Goal: Book appointment/travel/reservation

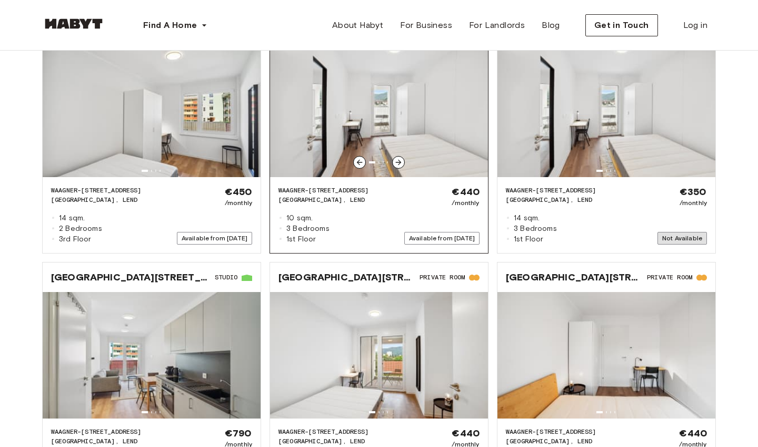
scroll to position [1244, 0]
click at [438, 190] on div "€440 /monthly Available from Nov 16, 2025" at bounding box center [441, 214] width 75 height 59
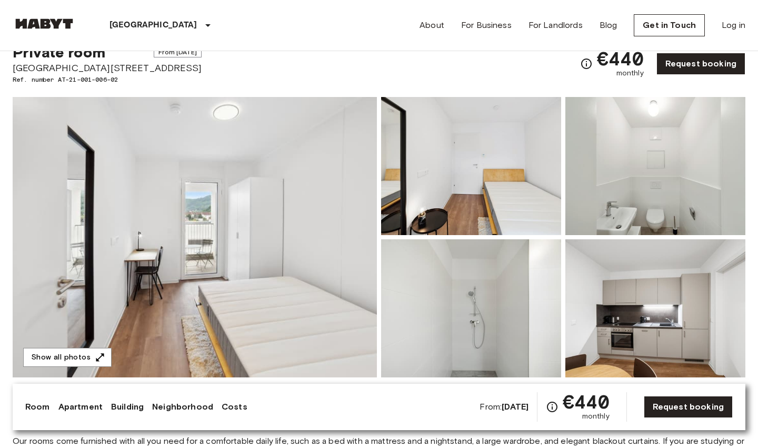
scroll to position [39, 0]
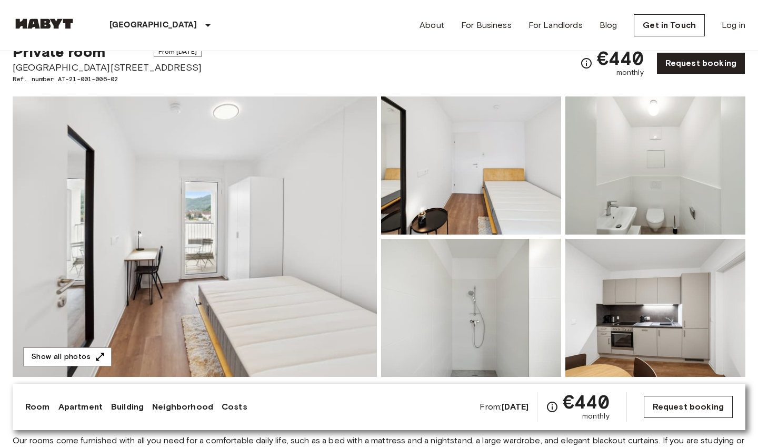
click at [677, 409] on link "Request booking" at bounding box center [688, 406] width 89 height 22
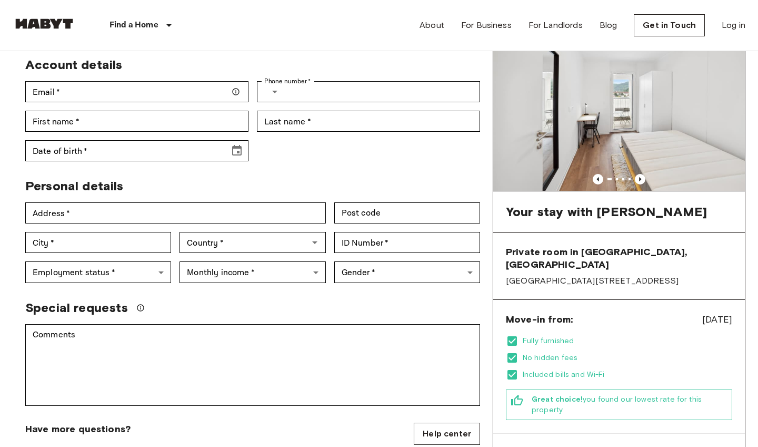
scroll to position [68, 0]
click at [645, 174] on icon "Previous image" at bounding box center [640, 179] width 11 height 11
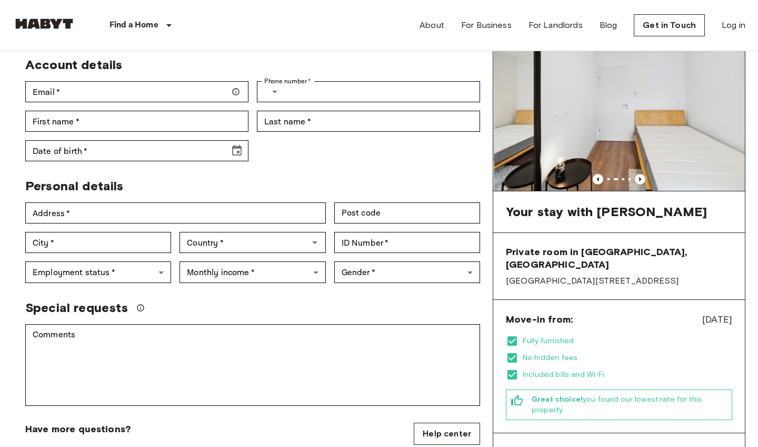
click at [645, 174] on icon "Previous image" at bounding box center [640, 179] width 11 height 11
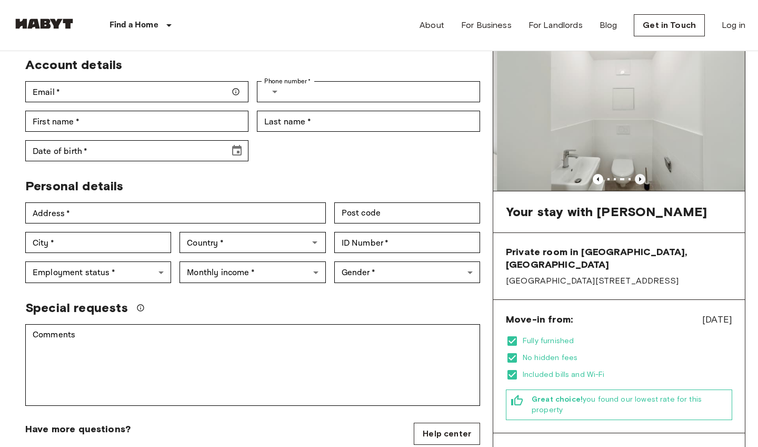
click at [645, 174] on icon "Previous image" at bounding box center [640, 179] width 11 height 11
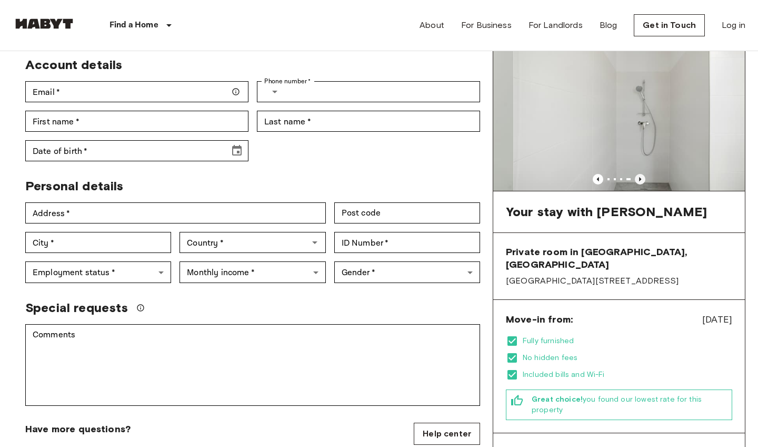
click at [645, 174] on icon "Previous image" at bounding box center [640, 179] width 11 height 11
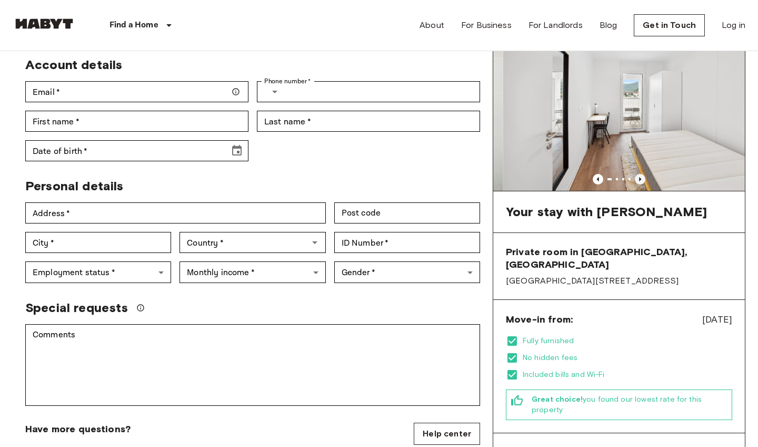
click at [645, 174] on icon "Previous image" at bounding box center [640, 179] width 11 height 11
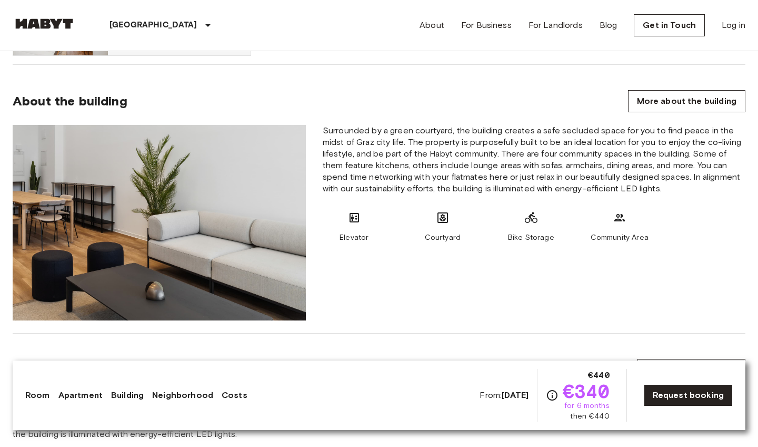
scroll to position [779, 0]
